Goal: Transaction & Acquisition: Purchase product/service

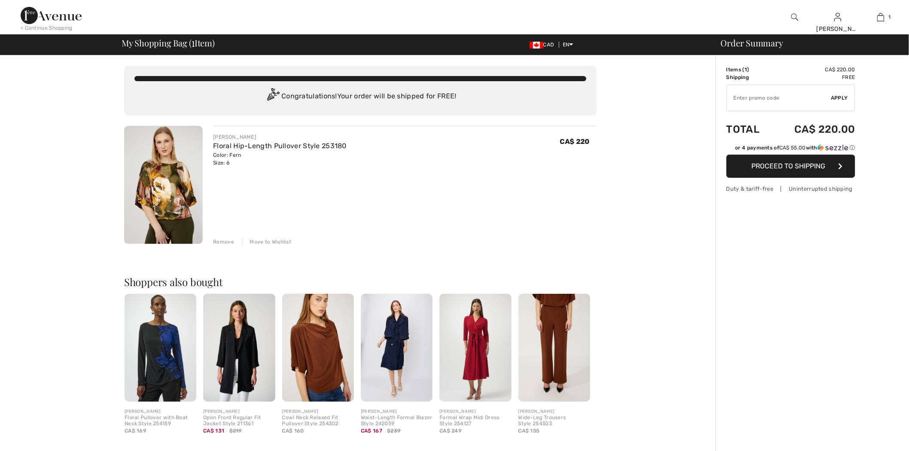
drag, startPoint x: 0, startPoint y: 0, endPoint x: 771, endPoint y: 102, distance: 777.3
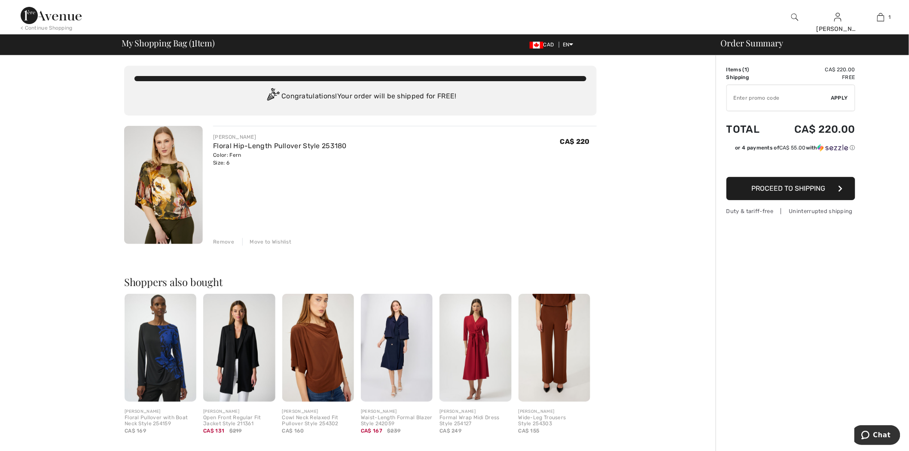
paste input "GC005063817"
type input "GC005063817"
click at [844, 96] on span "Apply" at bounding box center [839, 98] width 17 height 8
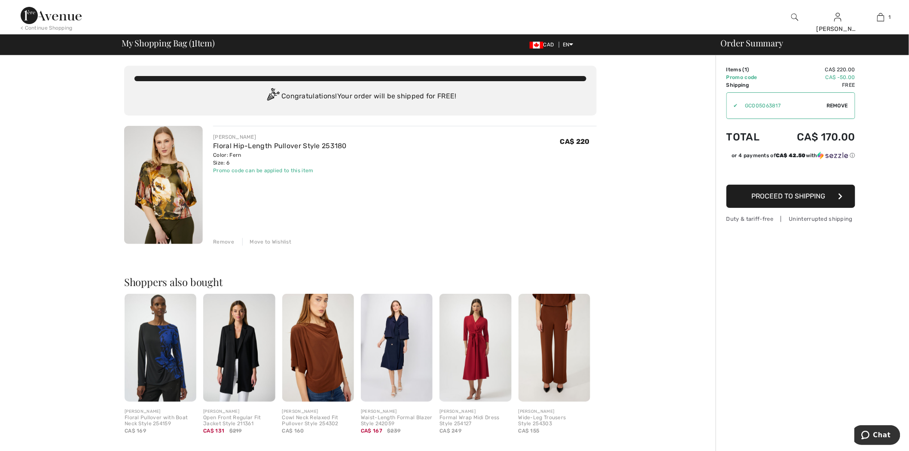
click at [829, 103] on span "Remove" at bounding box center [836, 106] width 21 height 8
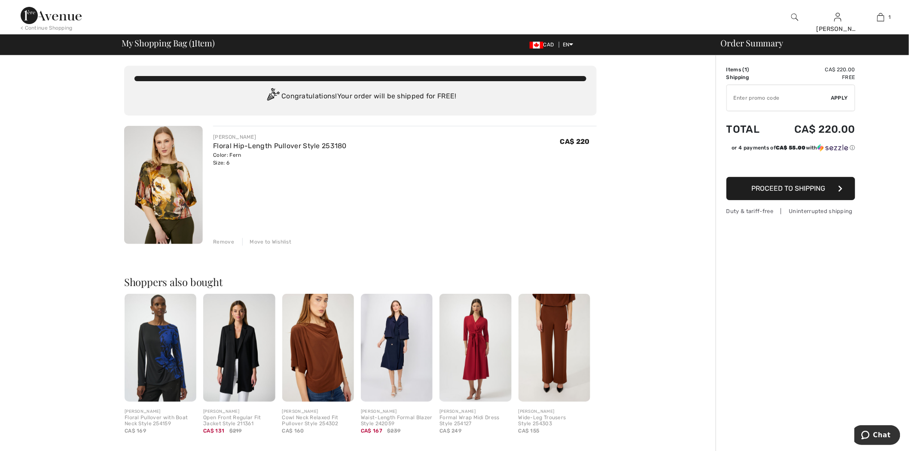
click at [228, 241] on div "Remove" at bounding box center [223, 242] width 21 height 8
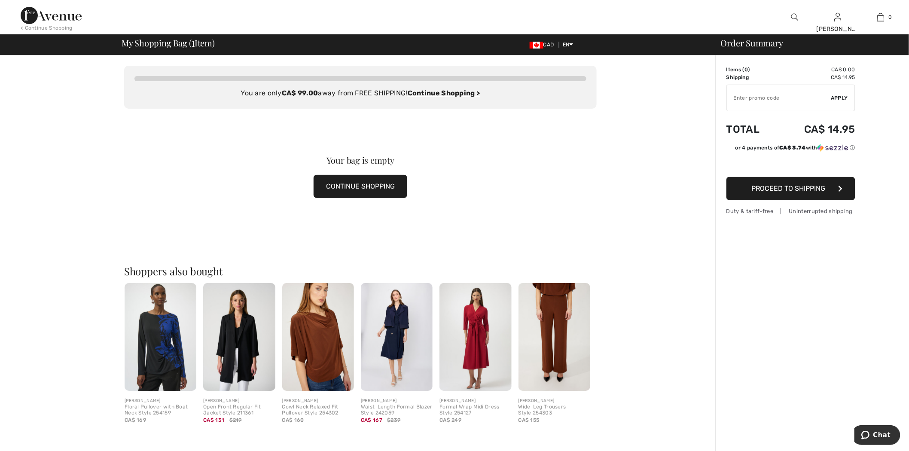
click at [78, 16] on img at bounding box center [51, 15] width 61 height 17
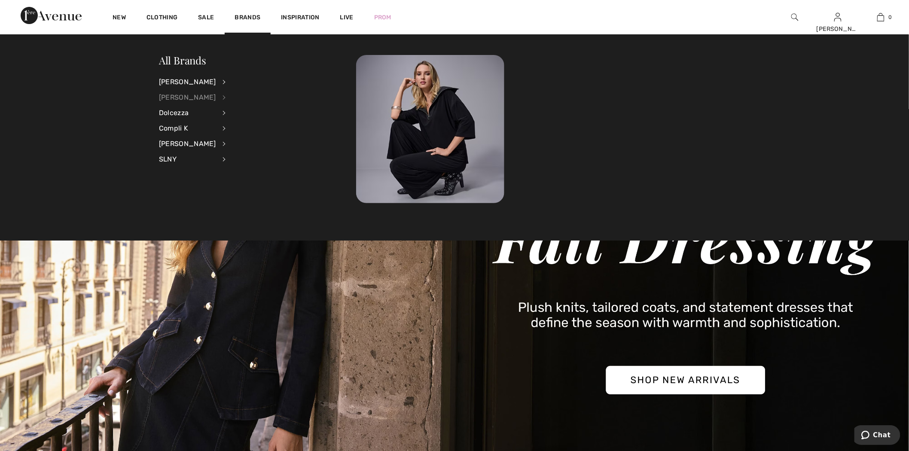
click at [190, 95] on div "[PERSON_NAME]" at bounding box center [187, 97] width 57 height 15
click at [250, 124] on link "Jackets & Blazers" at bounding box center [270, 124] width 67 height 14
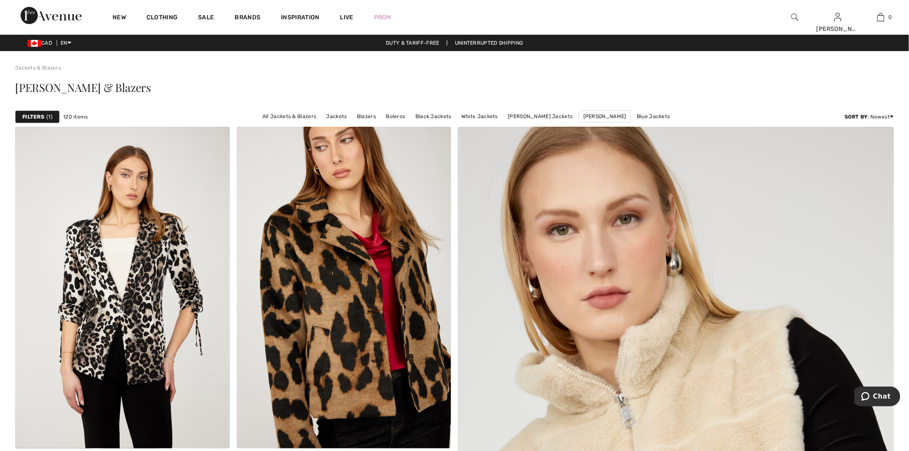
click at [30, 119] on strong "Filters" at bounding box center [33, 117] width 22 height 8
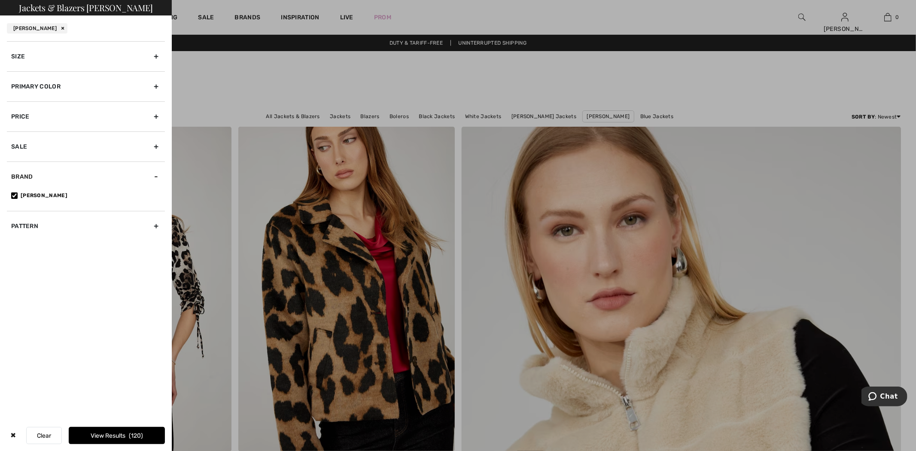
click at [66, 84] on div "Primary Color" at bounding box center [86, 86] width 158 height 30
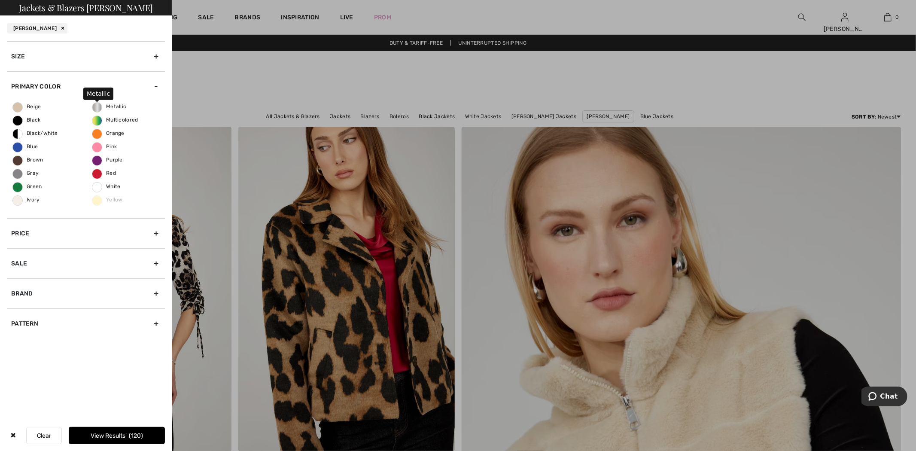
click at [110, 102] on div "Beige Black Black/white Blue Brown Gray Green Ivory Metallic Multicolored Orang…" at bounding box center [86, 159] width 158 height 117
click at [108, 104] on span "Metallic" at bounding box center [109, 107] width 34 height 6
click at [0, 0] on input "Metallic" at bounding box center [0, 0] width 0 height 0
click at [134, 435] on span "7" at bounding box center [136, 435] width 7 height 7
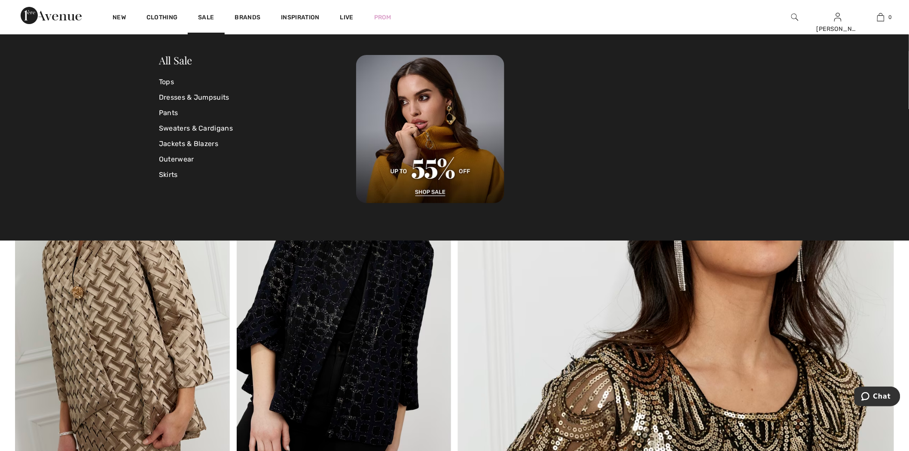
click at [46, 12] on img at bounding box center [51, 15] width 61 height 17
